Goal: Task Accomplishment & Management: Use online tool/utility

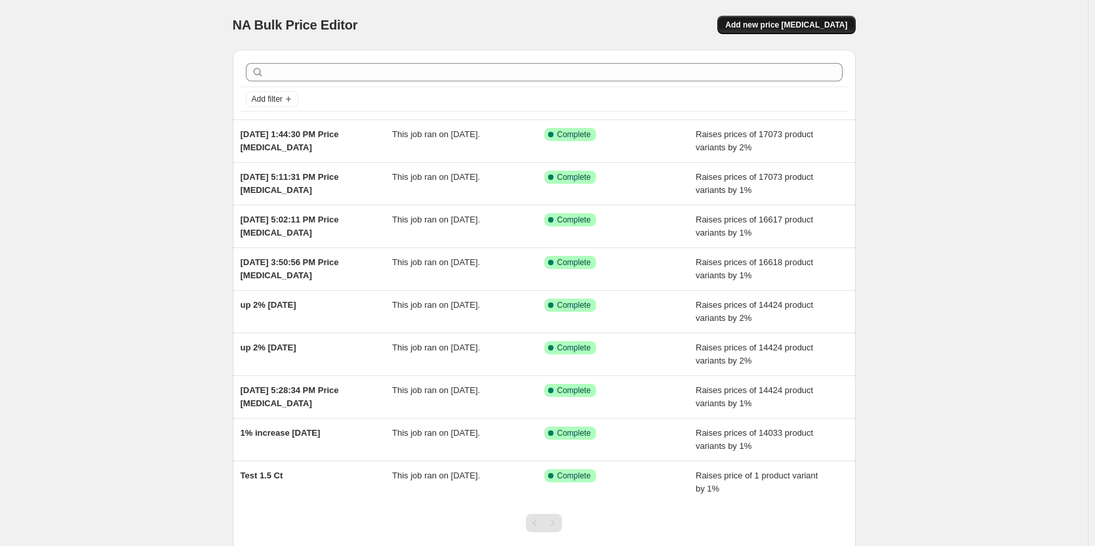
click at [821, 25] on span "Add new price [MEDICAL_DATA]" at bounding box center [787, 25] width 122 height 10
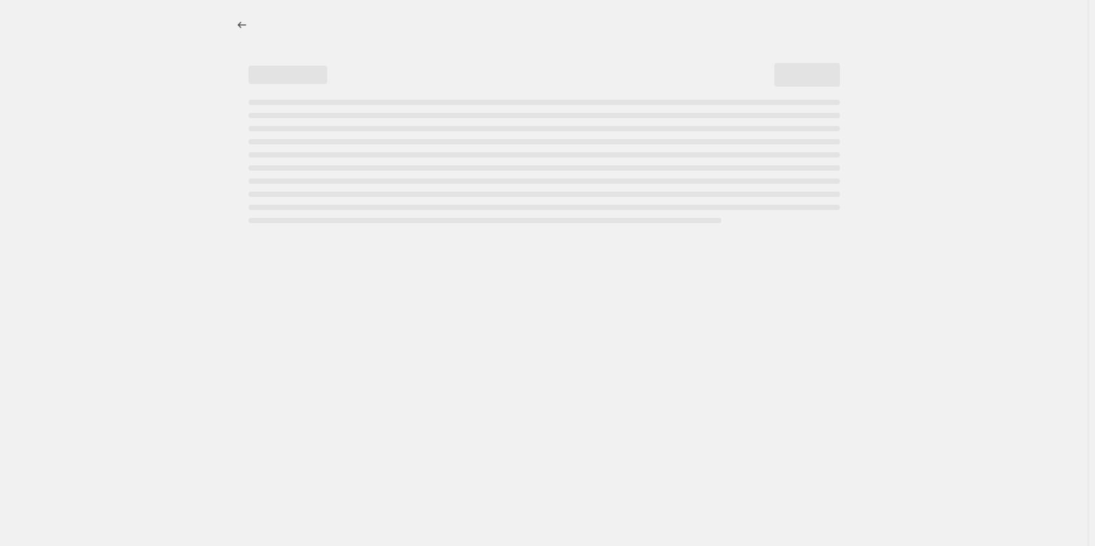
select select "percentage"
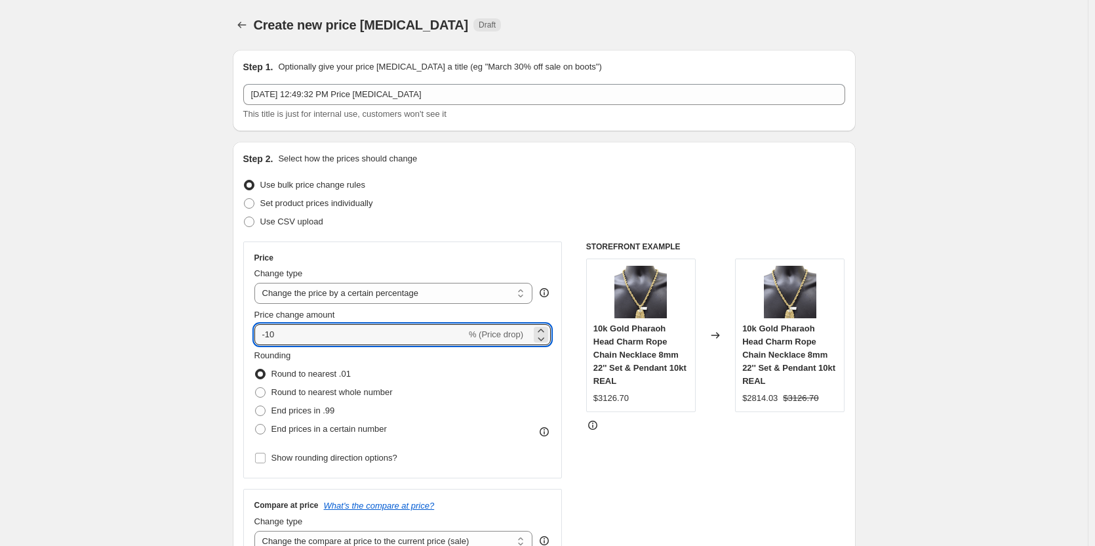
drag, startPoint x: 384, startPoint y: 334, endPoint x: 249, endPoint y: 331, distance: 134.5
click at [249, 331] on div "Price Change type Change the price to a certain amount Change the price by a ce…" at bounding box center [402, 359] width 319 height 237
click at [546, 328] on icon at bounding box center [541, 330] width 13 height 13
type input "1"
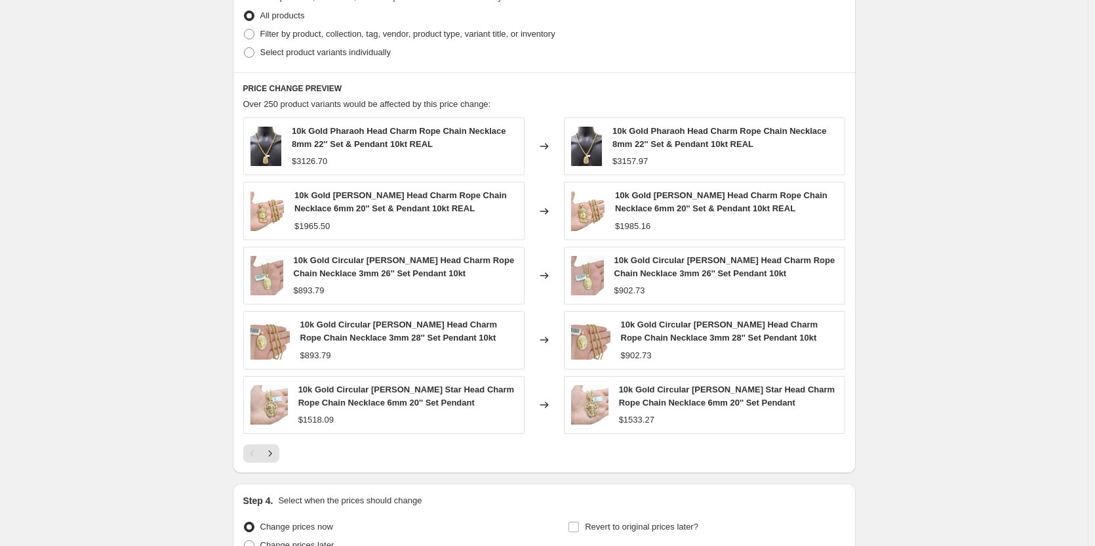
scroll to position [787, 0]
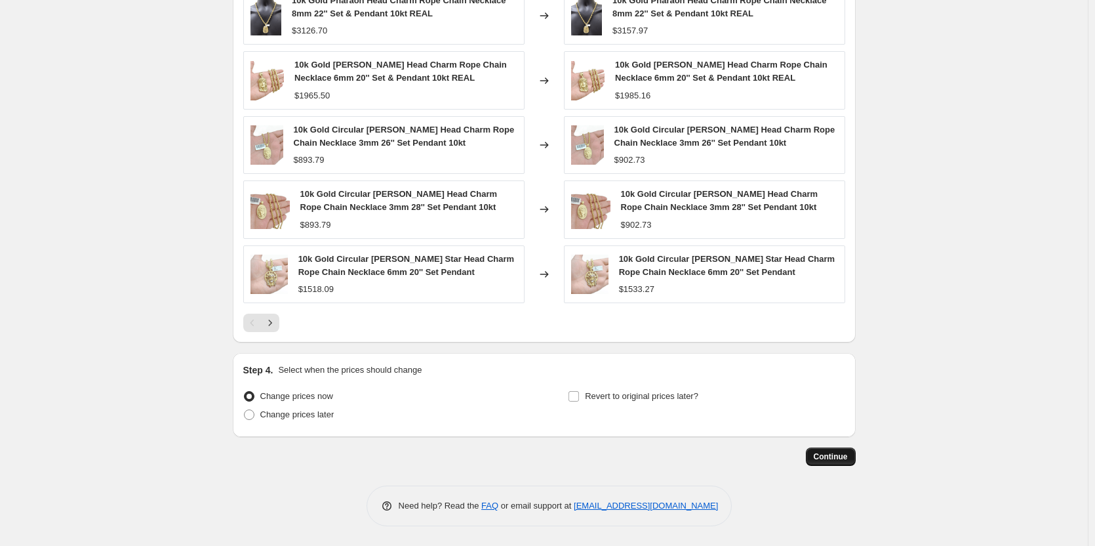
click at [840, 459] on span "Continue" at bounding box center [831, 456] width 34 height 10
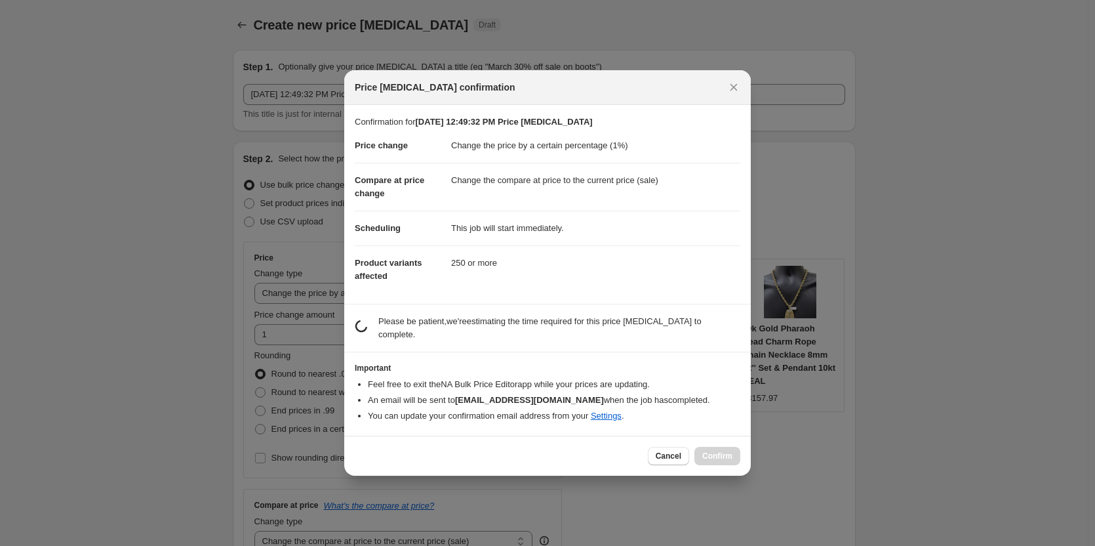
scroll to position [0, 0]
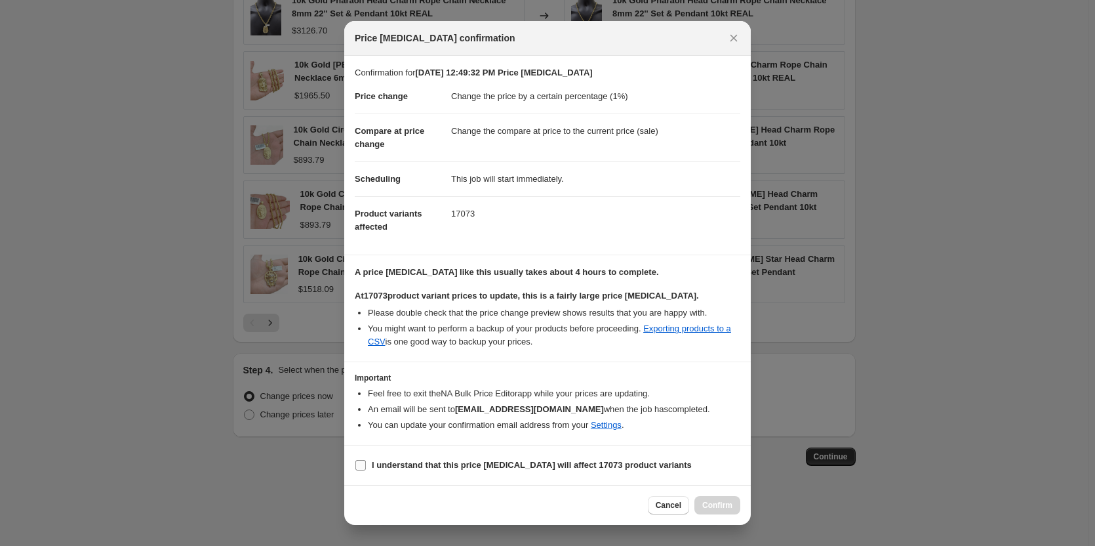
click at [363, 467] on input "I understand that this price [MEDICAL_DATA] will affect 17073 product variants" at bounding box center [361, 465] width 10 height 10
checkbox input "true"
click at [720, 502] on span "Confirm" at bounding box center [718, 505] width 30 height 10
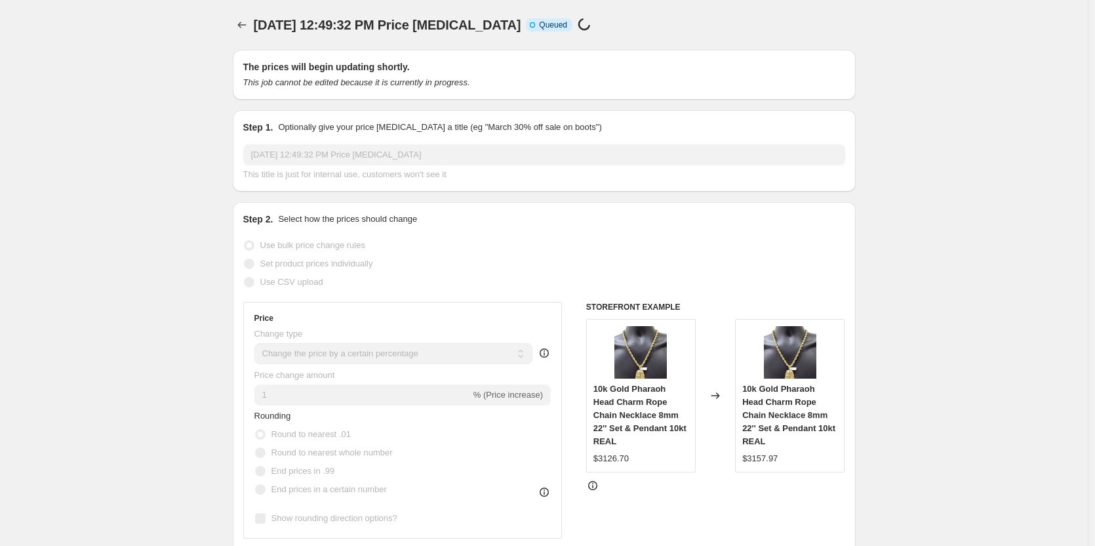
scroll to position [787, 0]
